Goal: Register for event/course

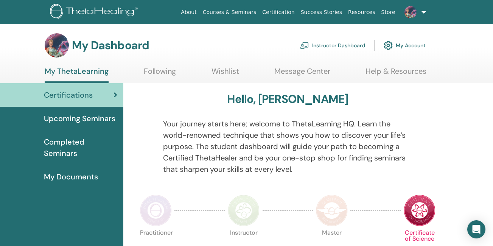
click at [71, 116] on span "Upcoming Seminars" at bounding box center [79, 118] width 71 height 11
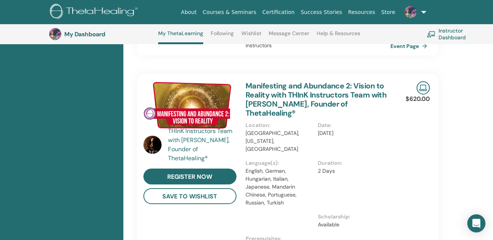
scroll to position [360, 0]
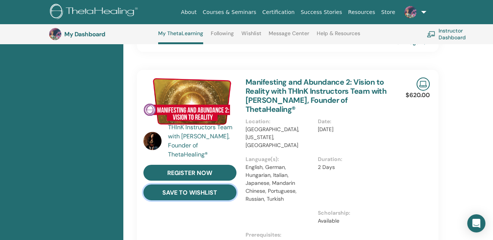
click at [194, 185] on button "save to wishlist" at bounding box center [189, 193] width 93 height 16
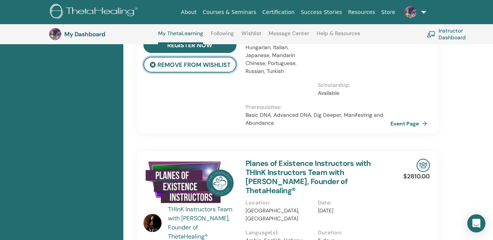
scroll to position [512, 0]
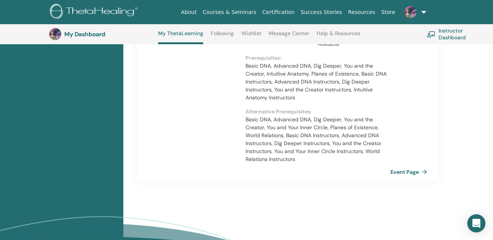
scroll to position [777, 0]
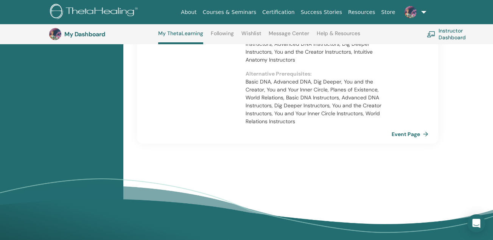
click at [417, 129] on link "Event Page" at bounding box center [411, 134] width 40 height 11
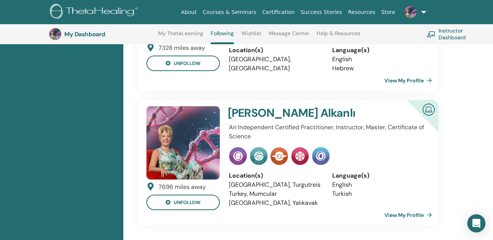
scroll to position [134, 0]
